Goal: Check status

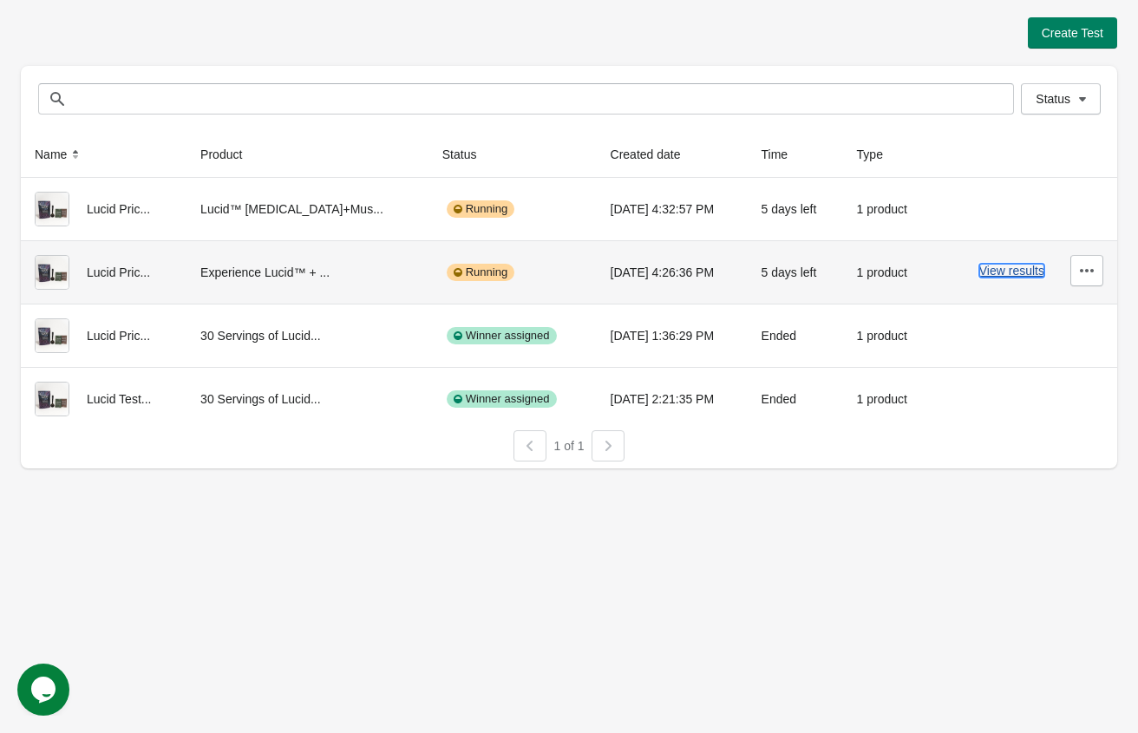
click at [993, 270] on button "View results" at bounding box center [1011, 271] width 65 height 14
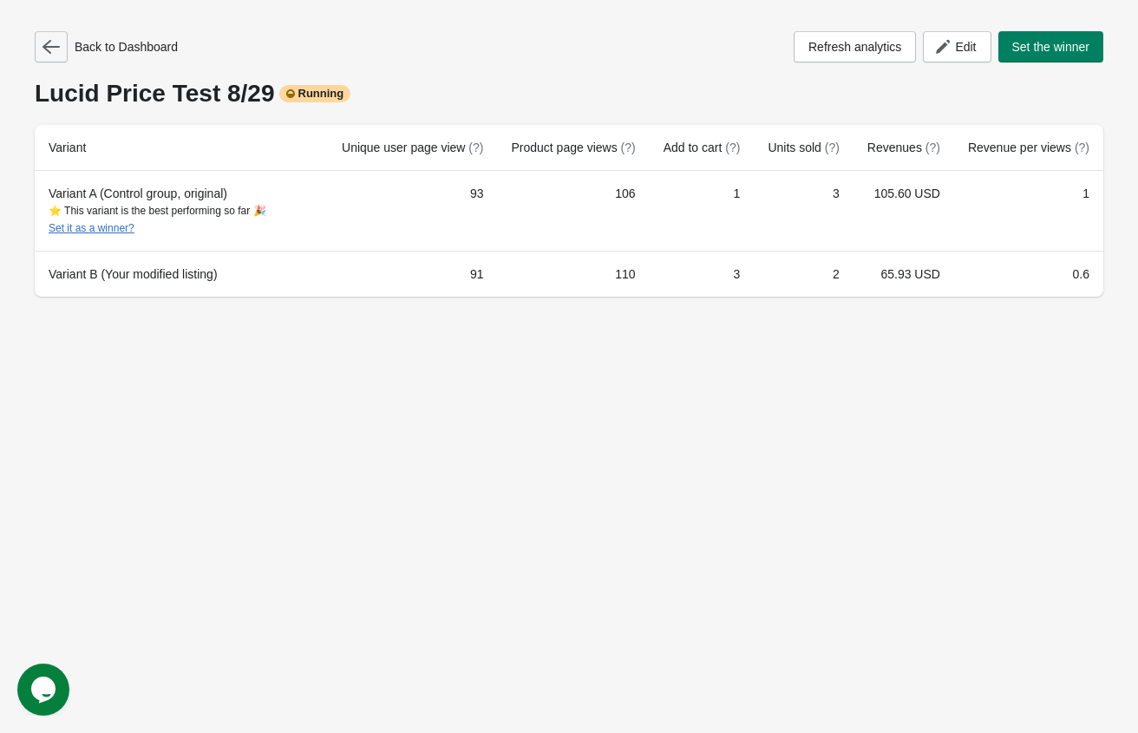
click at [55, 58] on button "button" at bounding box center [51, 46] width 33 height 31
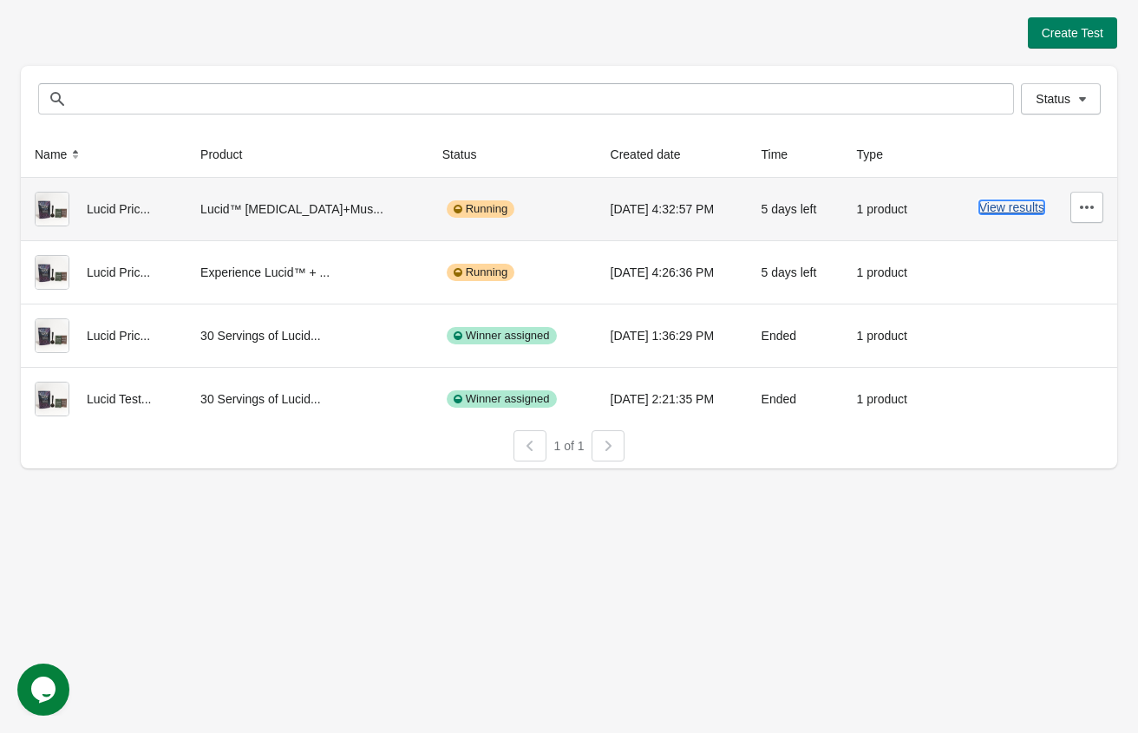
click at [1008, 206] on button "View results" at bounding box center [1011, 207] width 65 height 14
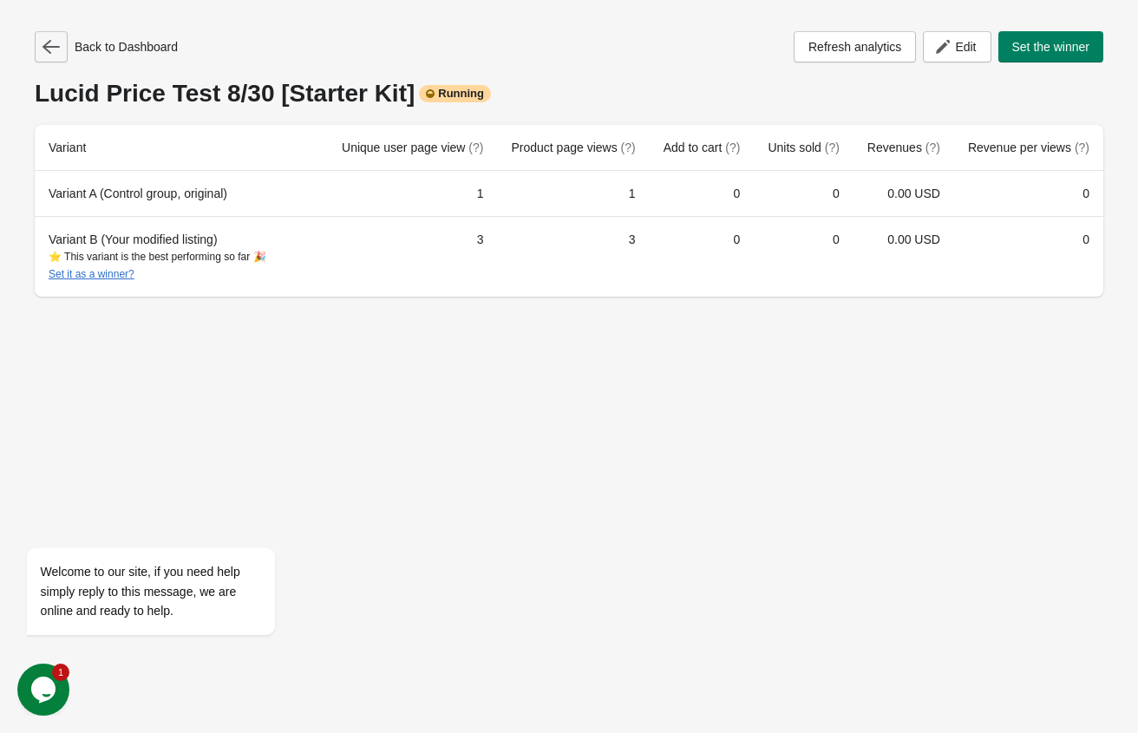
click at [47, 47] on icon "button" at bounding box center [50, 47] width 17 height 14
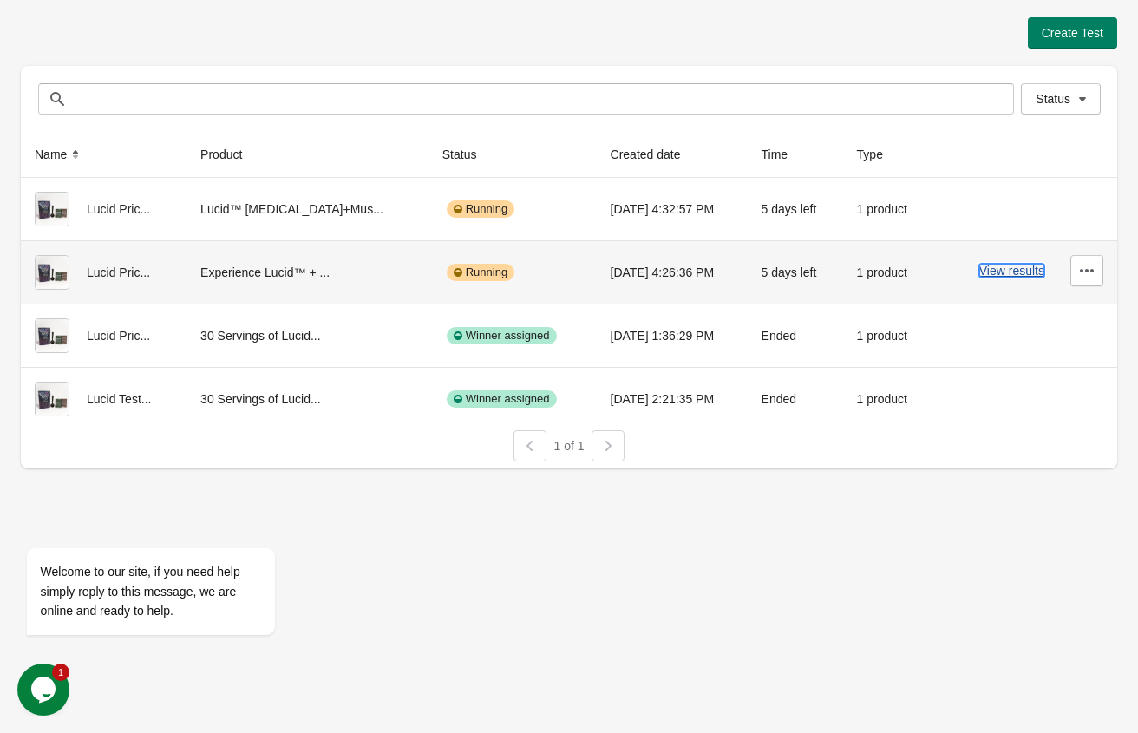
click at [1009, 276] on button "View results" at bounding box center [1011, 271] width 65 height 14
